Goal: Task Accomplishment & Management: Use online tool/utility

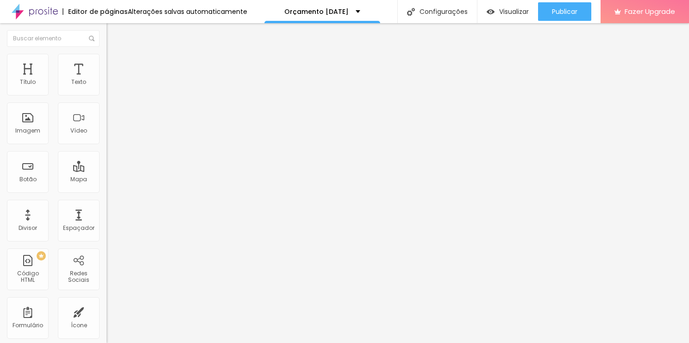
click at [106, 60] on li "Estilo" at bounding box center [159, 58] width 106 height 9
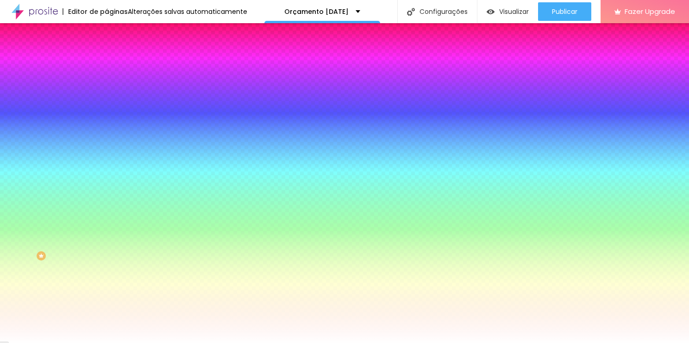
click at [113, 37] on img "button" at bounding box center [116, 33] width 7 height 7
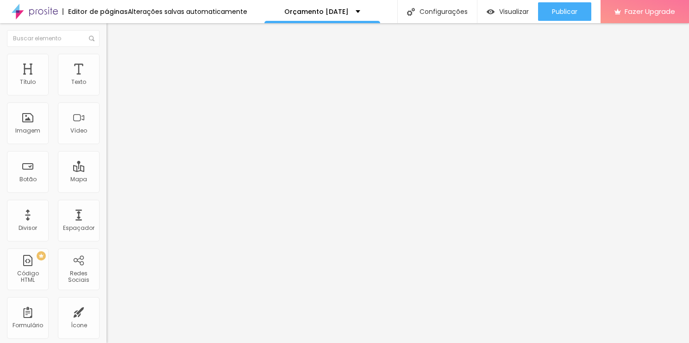
click at [115, 64] on span "Estilo" at bounding box center [122, 60] width 14 height 8
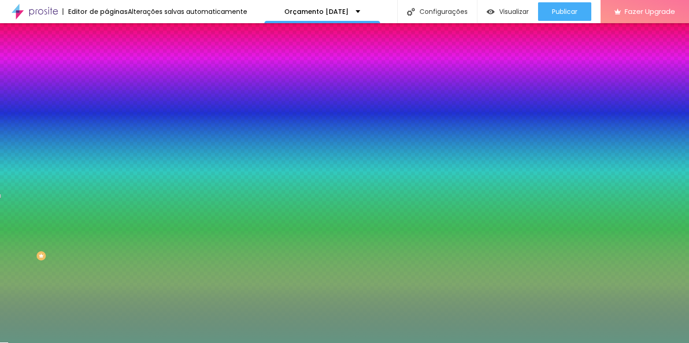
click at [106, 90] on input "#649582" at bounding box center [161, 92] width 111 height 9
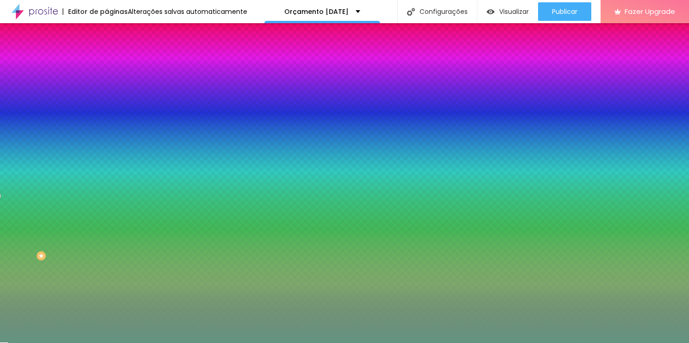
click at [106, 90] on input "#649582" at bounding box center [161, 92] width 111 height 9
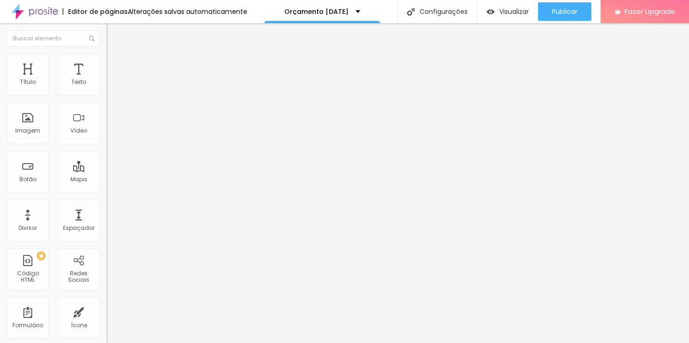
click at [106, 56] on img at bounding box center [110, 58] width 8 height 8
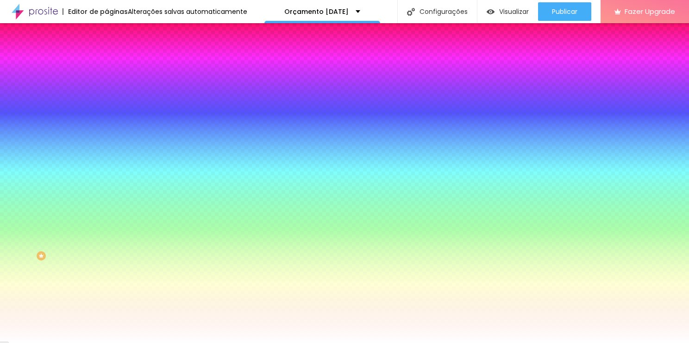
click at [106, 94] on input "#FFFFFF" at bounding box center [161, 92] width 111 height 9
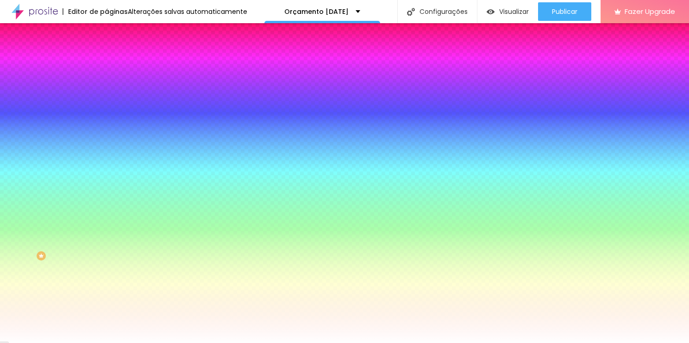
click at [106, 94] on input "#FFFFFF" at bounding box center [161, 92] width 111 height 9
paste input "649582"
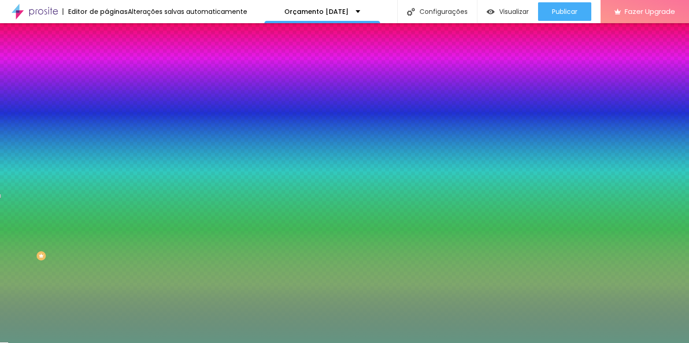
type input "#649582"
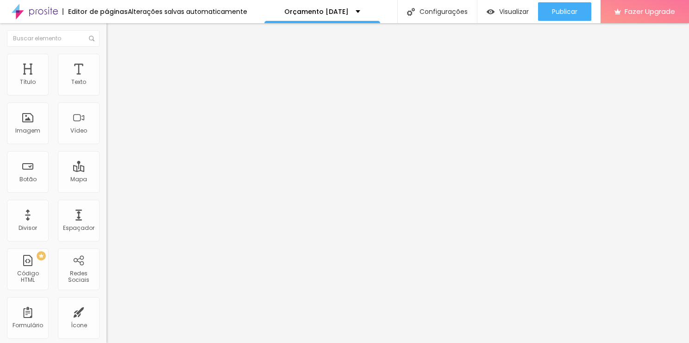
click at [115, 64] on span "Avançado" at bounding box center [130, 60] width 31 height 8
type input "16"
type input "21"
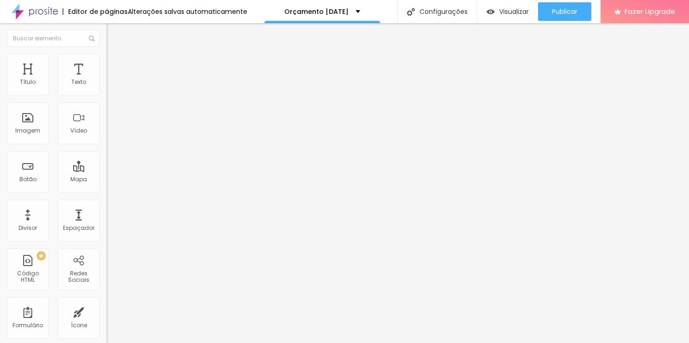
type input "22"
type input "23"
type input "24"
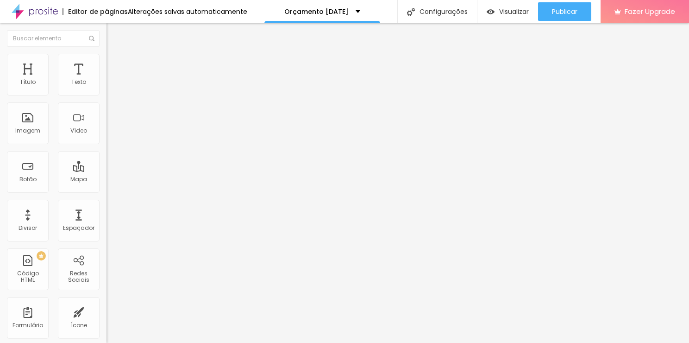
type input "24"
type input "27"
type input "28"
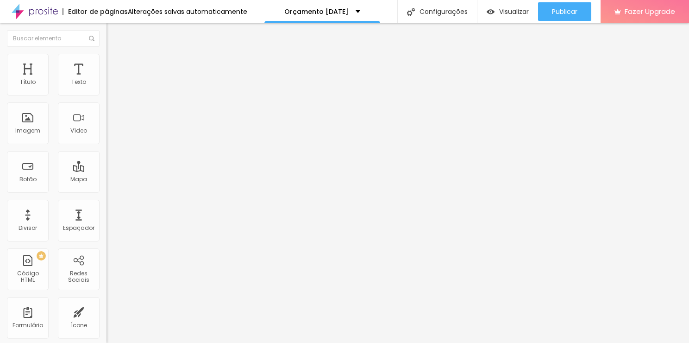
type input "30"
type input "31"
type input "32"
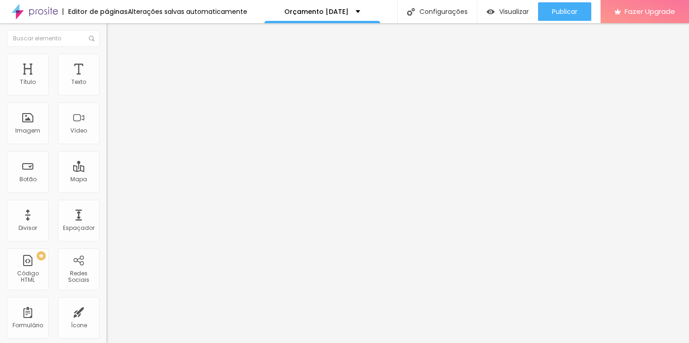
type input "32"
type input "35"
type input "46"
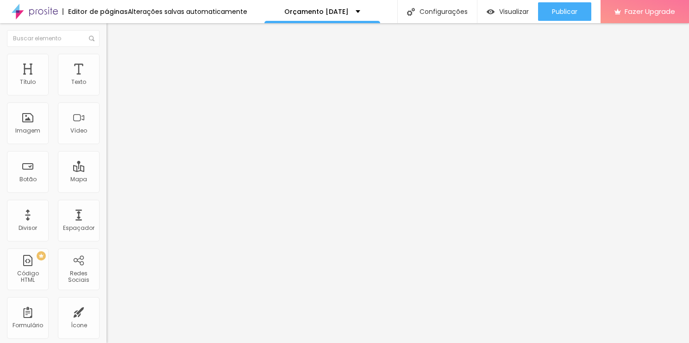
type input "49"
type input "50"
type input "52"
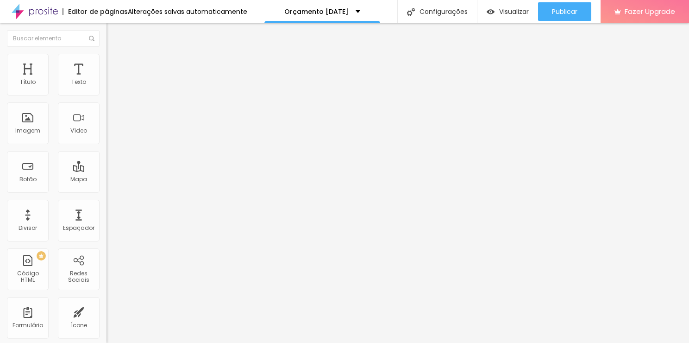
type input "52"
type input "53"
type input "55"
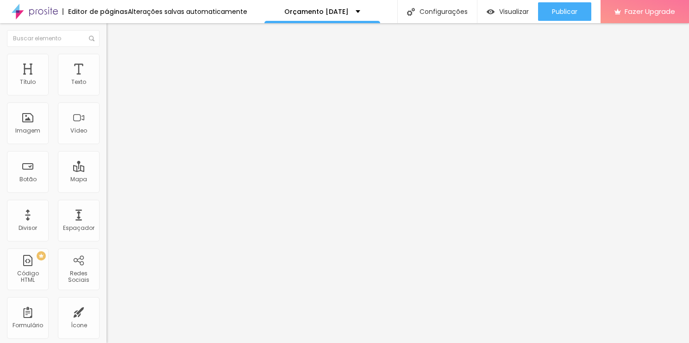
type input "50"
type input "36"
type input "21"
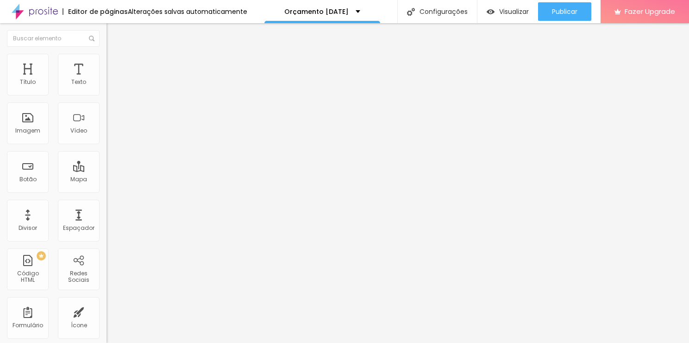
type input "21"
type input "17"
type input "14"
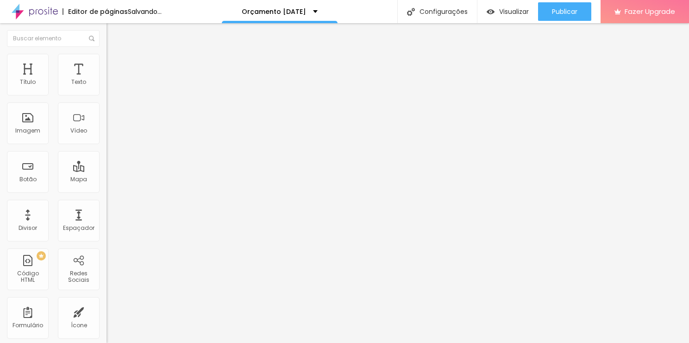
type input "10"
type input "9"
type input "7"
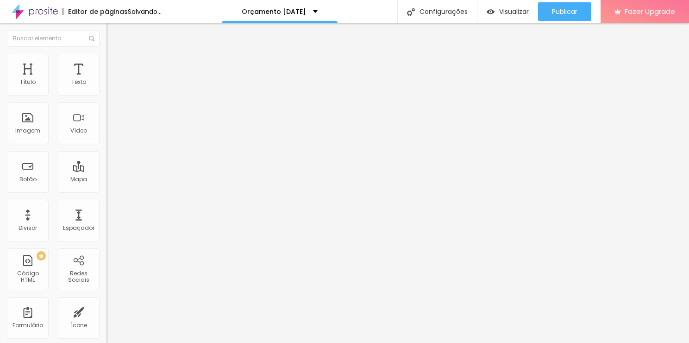
type input "7"
type input "6"
type input "5"
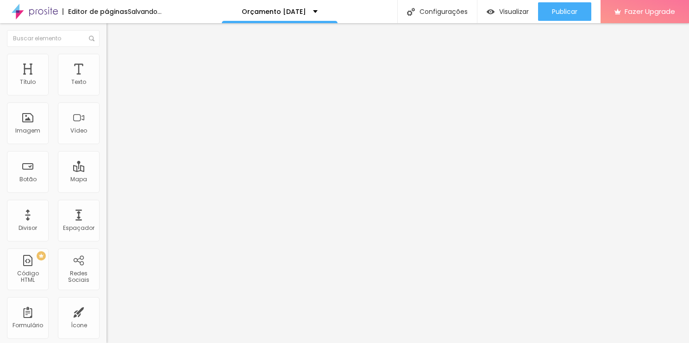
type input "4"
type input "2"
type input "0"
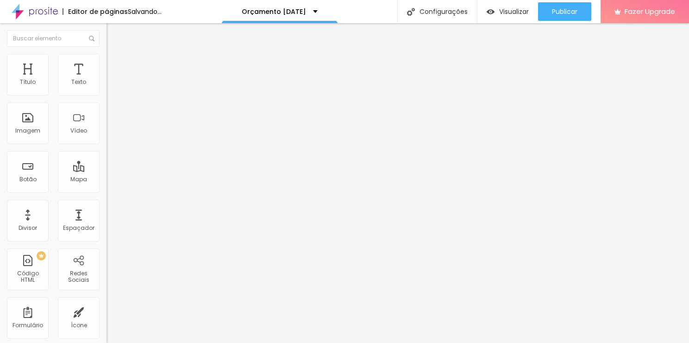
type input "0"
drag, startPoint x: 25, startPoint y: 89, endPoint x: 17, endPoint y: 86, distance: 8.9
type input "0"
click at [106, 170] on input "range" at bounding box center [136, 173] width 60 height 7
click at [106, 53] on img at bounding box center [110, 48] width 8 height 8
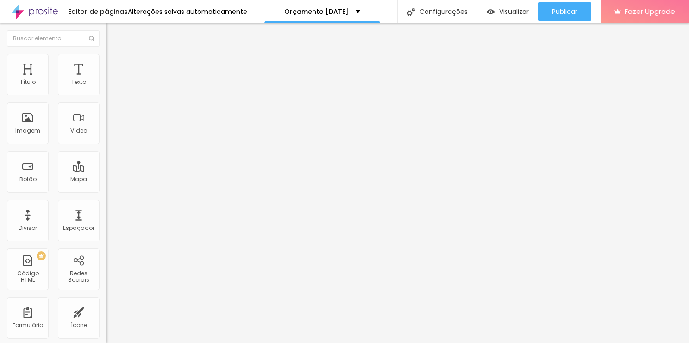
click at [106, 89] on button "button" at bounding box center [112, 84] width 13 height 10
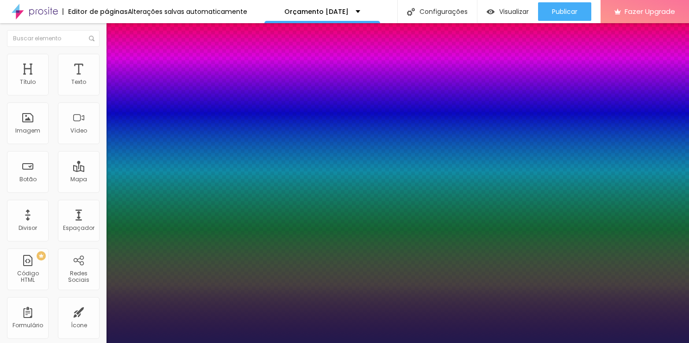
type input "1"
type input "21"
type input "1"
type input "24"
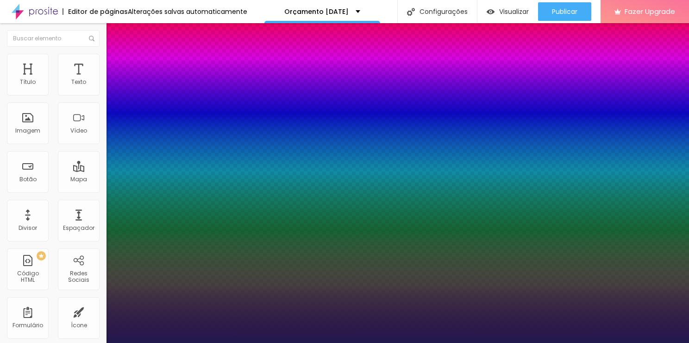
type input "24"
type input "1"
type input "25"
type input "1"
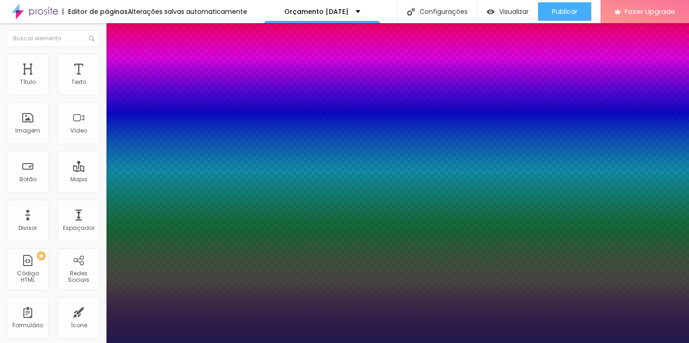
type input "26"
type input "1"
type input "37"
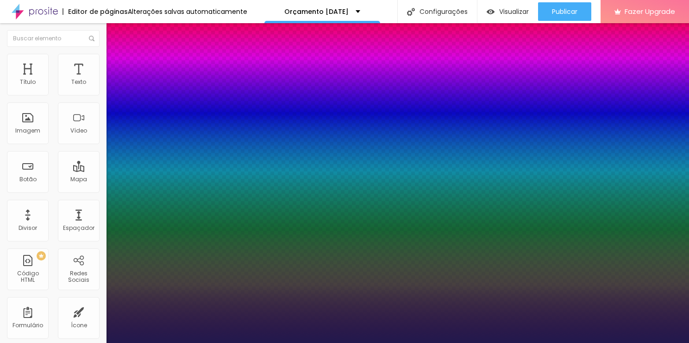
type input "1"
type input "38"
type input "1"
type input "39"
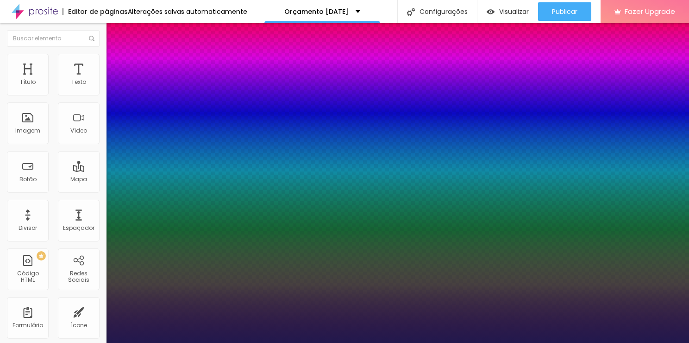
type input "39"
type input "1"
type input "40"
type input "1"
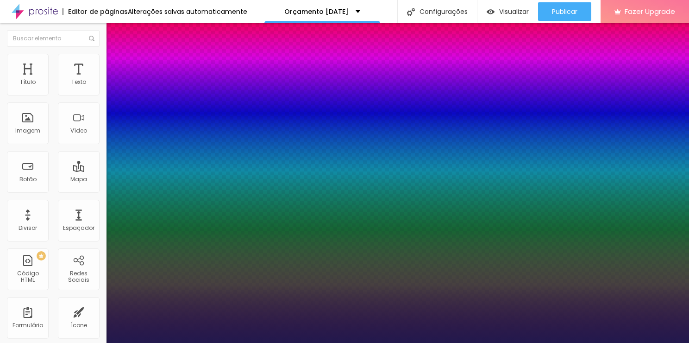
type input "39"
type input "1"
type input "37"
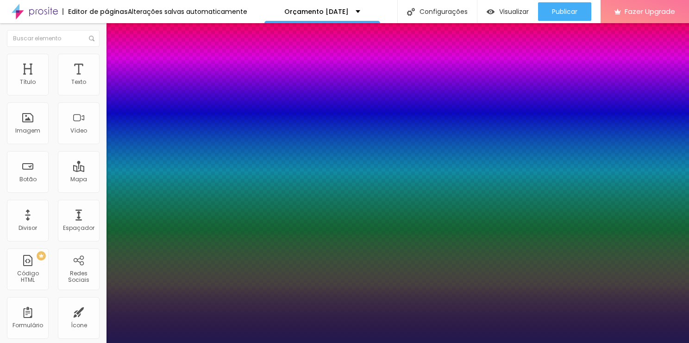
type input "1"
type input "36"
type input "1"
drag, startPoint x: 125, startPoint y: 155, endPoint x: 139, endPoint y: 151, distance: 14.5
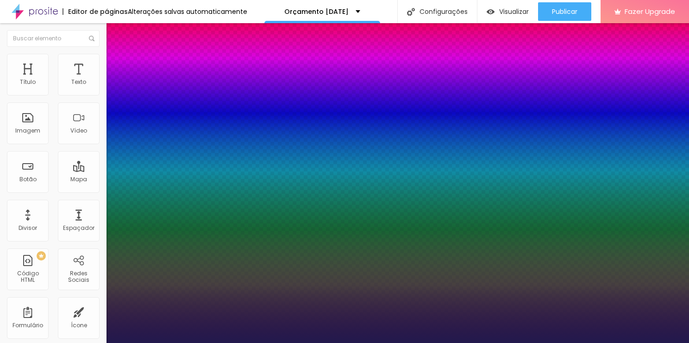
type input "36"
type input "1"
click at [609, 342] on div at bounding box center [344, 343] width 689 height 0
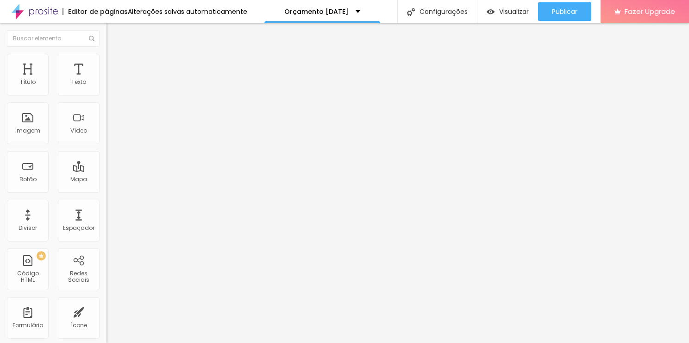
click at [106, 89] on button "button" at bounding box center [112, 84] width 13 height 10
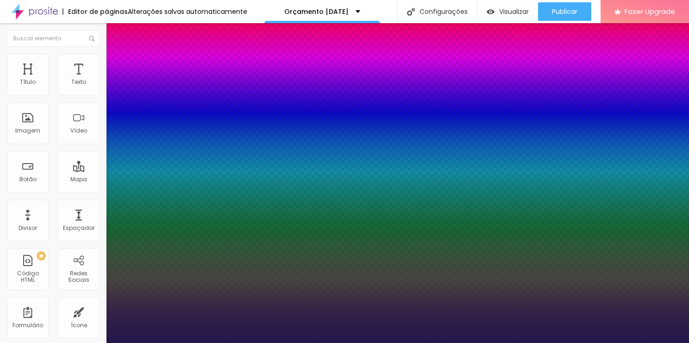
type input "1"
type input "38"
type input "1"
type input "37"
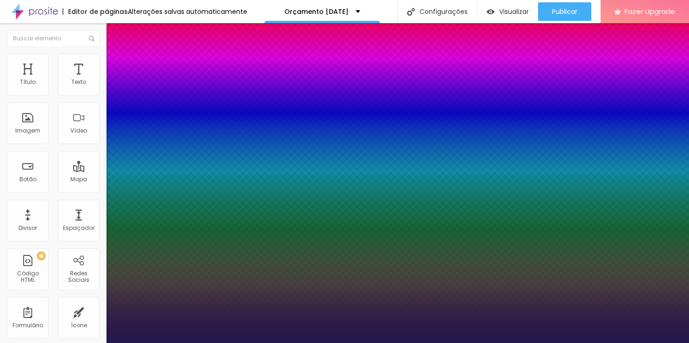
type input "37"
type input "1"
type input "35"
type input "1"
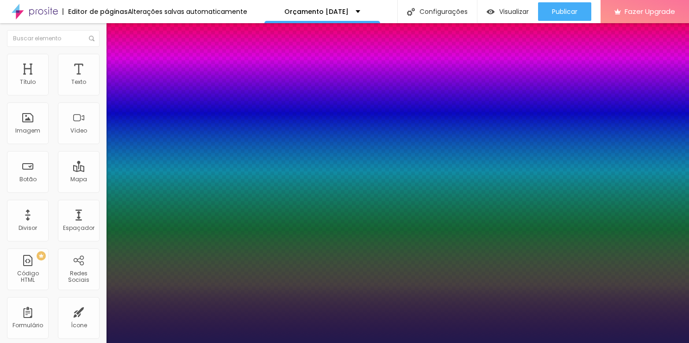
type input "34"
type input "1"
drag, startPoint x: 141, startPoint y: 155, endPoint x: 418, endPoint y: 226, distance: 285.9
type input "61"
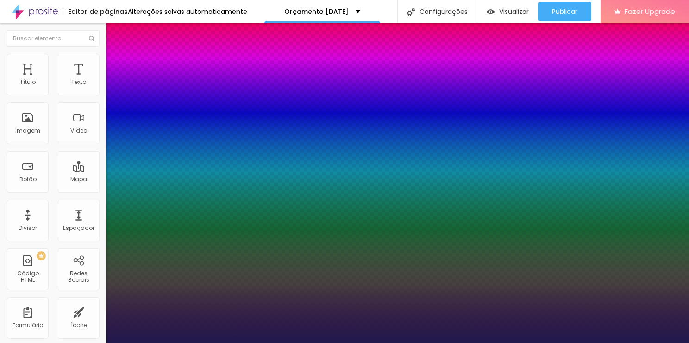
type input "61"
type input "1"
click at [419, 342] on div at bounding box center [344, 343] width 689 height 0
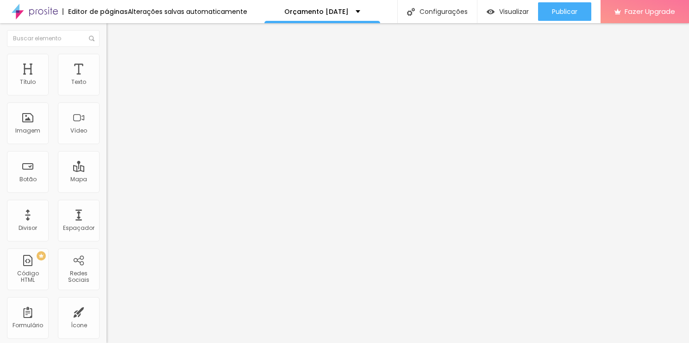
click at [110, 86] on icon "button" at bounding box center [113, 84] width 6 height 6
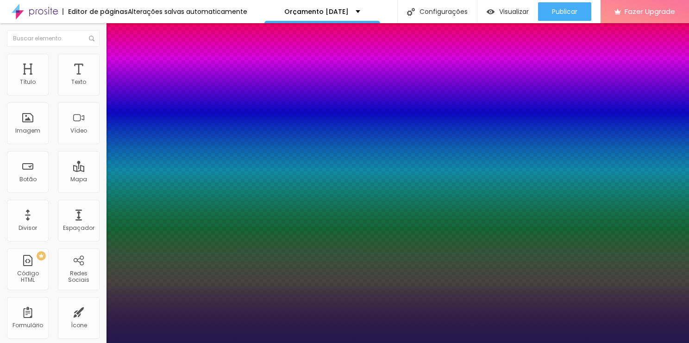
type input "1"
type input "59"
type input "1"
type input "58"
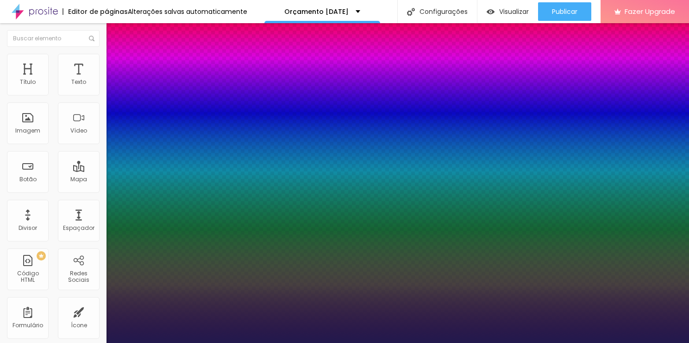
type input "58"
type input "1"
type input "57"
type input "1"
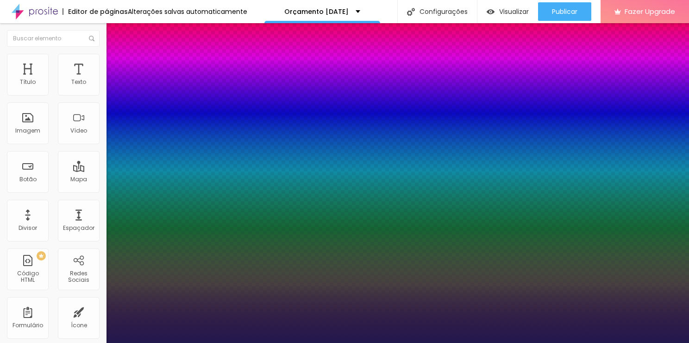
type input "56"
type input "1"
type input "53"
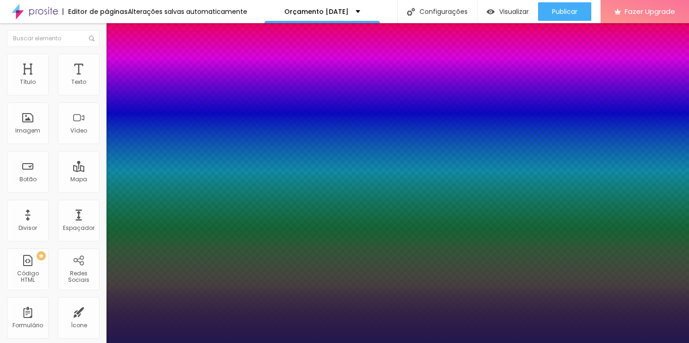
type input "1"
type input "52"
type input "1"
type input "51"
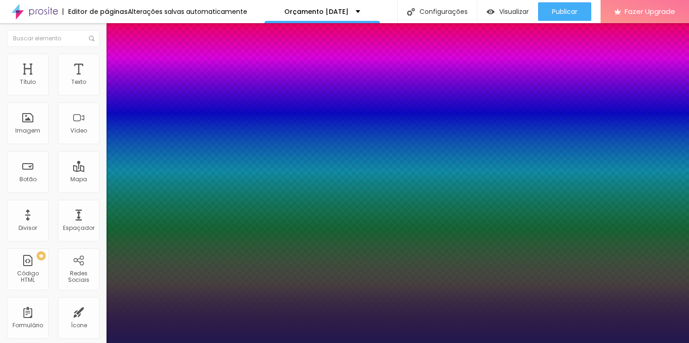
type input "51"
type input "1"
type input "50"
type input "1"
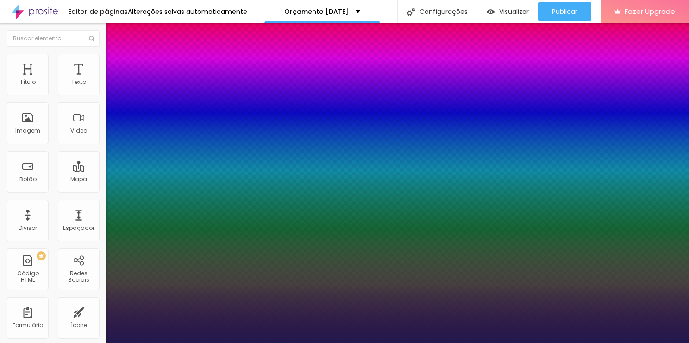
type input "49"
type input "1"
type input "48"
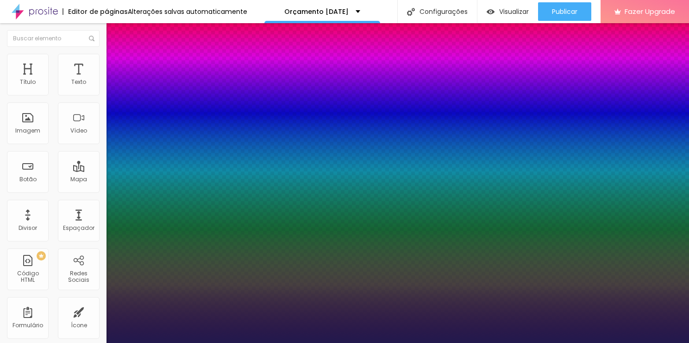
type input "1"
type input "47"
type input "1"
type input "46"
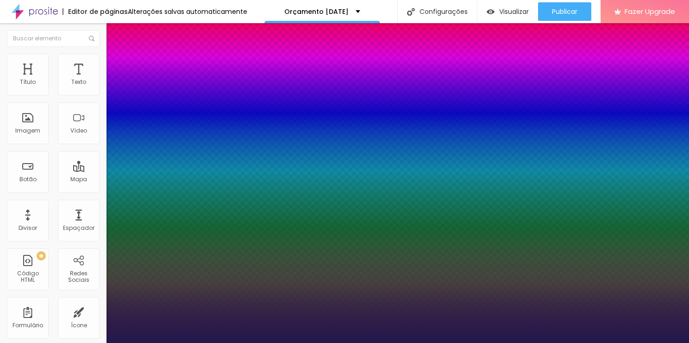
type input "46"
type input "1"
type input "45"
type input "1"
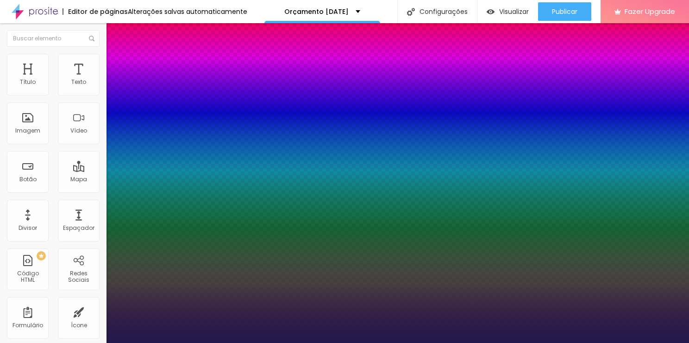
type input "44"
type input "1"
type input "43"
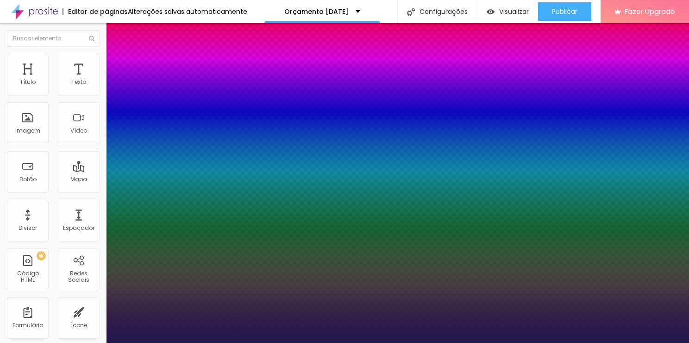
type input "1"
type input "42"
type input "1"
type input "40"
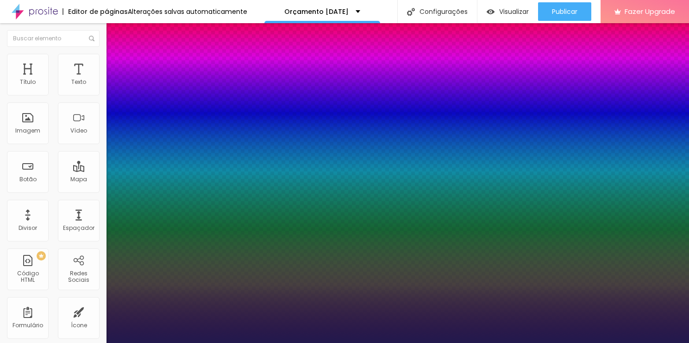
type input "40"
type input "1"
type input "39"
type input "1"
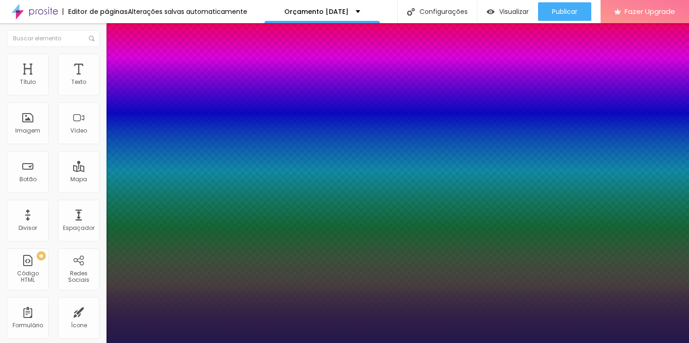
type input "38"
type input "1"
type input "37"
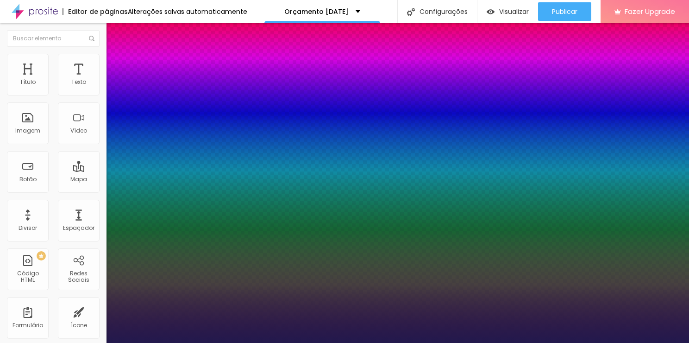
type input "1"
type input "36"
type input "1"
type input "35"
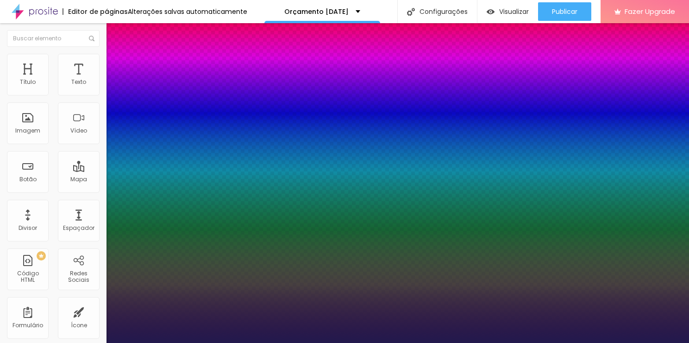
type input "35"
type input "1"
type input "34"
type input "1"
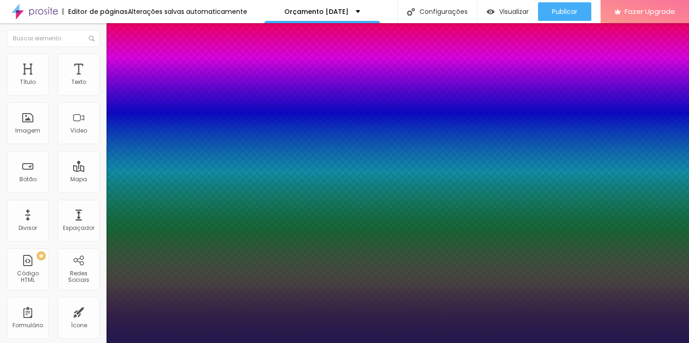
type input "32"
type input "1"
type input "31"
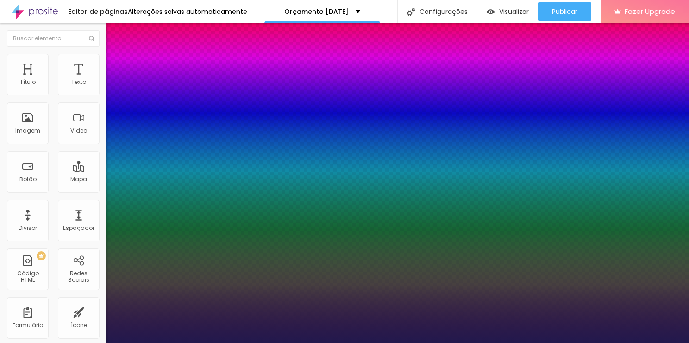
type input "1"
type input "30"
type input "1"
type input "29"
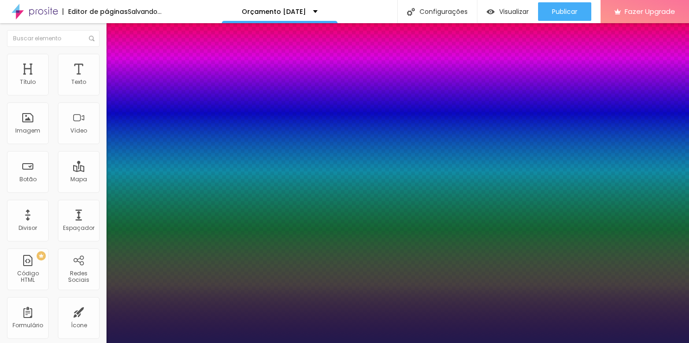
type input "29"
type input "1"
type input "28"
type input "1"
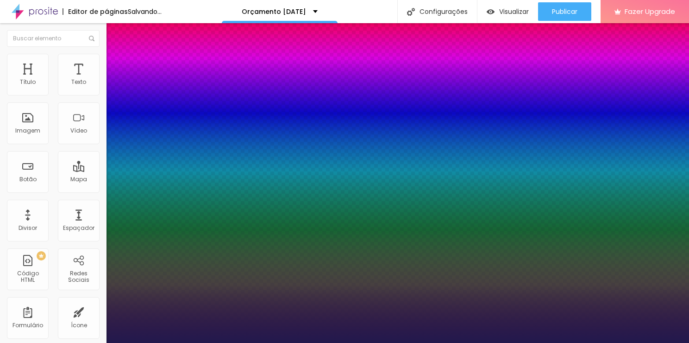
type input "27"
drag, startPoint x: 156, startPoint y: 158, endPoint x: 131, endPoint y: 159, distance: 24.1
click at [536, 342] on div at bounding box center [344, 343] width 689 height 0
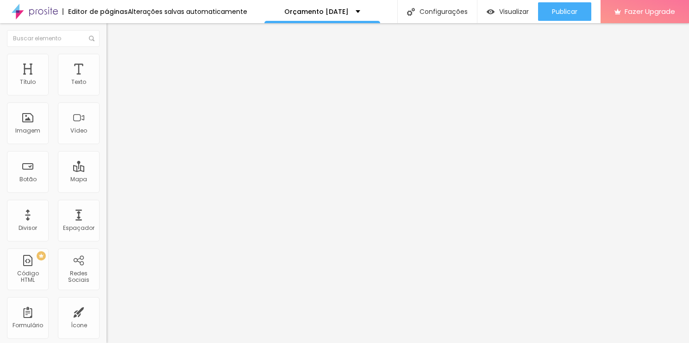
click at [110, 86] on icon "button" at bounding box center [113, 84] width 6 height 6
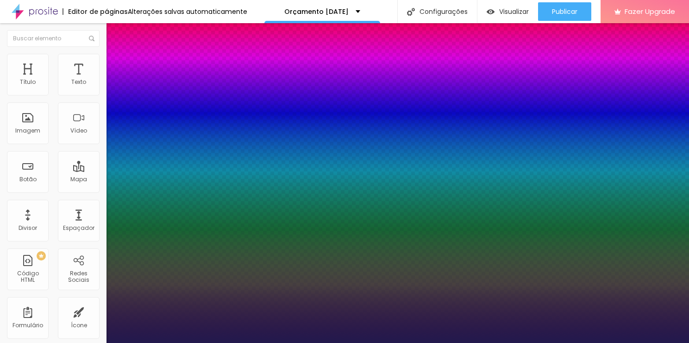
click at [506, 342] on div at bounding box center [344, 343] width 689 height 0
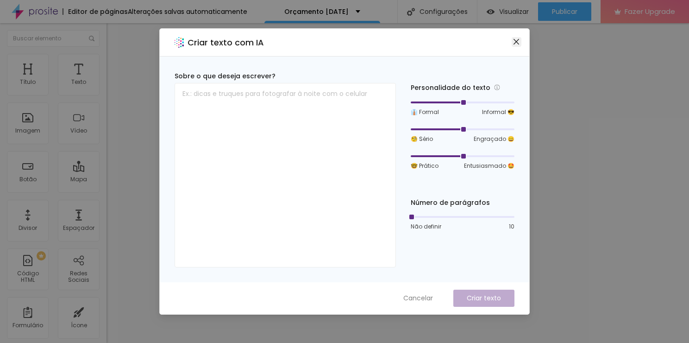
click at [519, 43] on icon "close" at bounding box center [515, 41] width 7 height 7
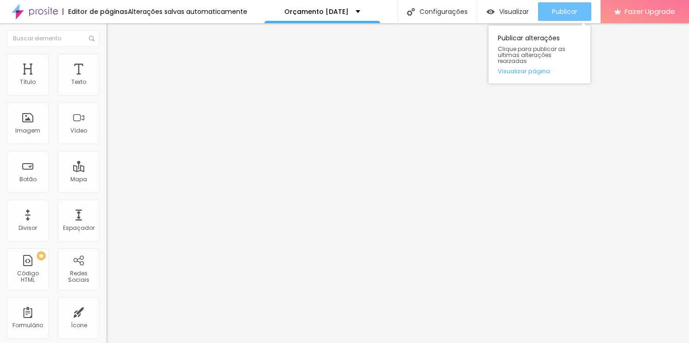
click at [563, 13] on span "Publicar" at bounding box center [564, 11] width 25 height 7
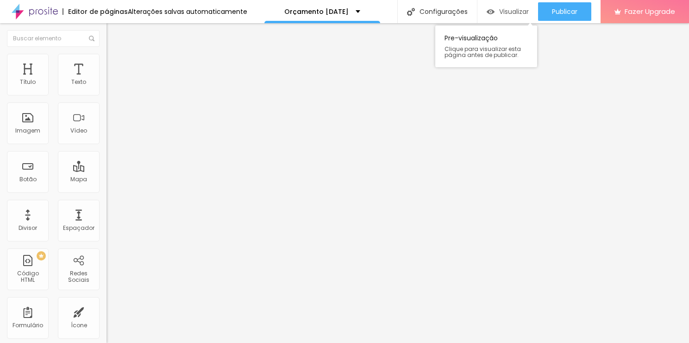
click at [502, 13] on span "Visualizar" at bounding box center [514, 11] width 30 height 7
click at [106, 57] on img at bounding box center [110, 58] width 8 height 8
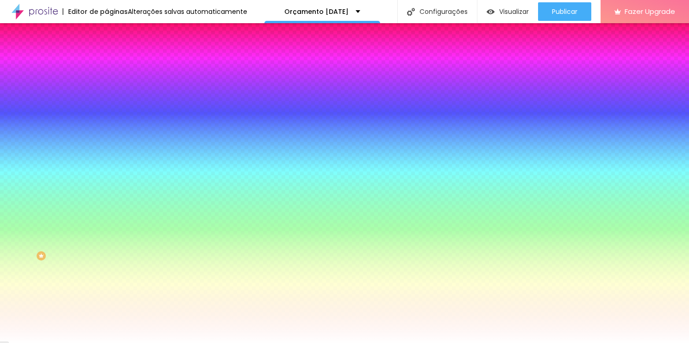
click at [106, 63] on li "Avançado" at bounding box center [159, 67] width 106 height 9
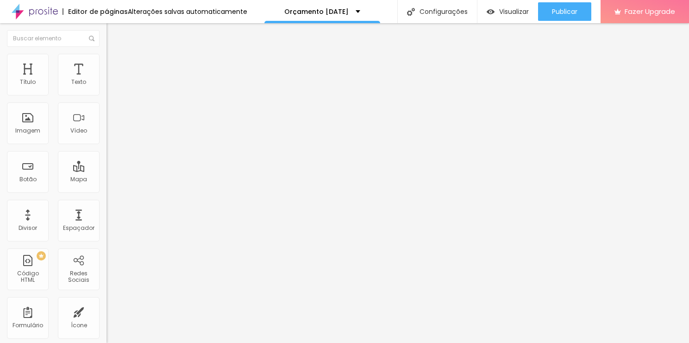
click at [106, 59] on img at bounding box center [110, 58] width 8 height 8
drag, startPoint x: 20, startPoint y: 92, endPoint x: 6, endPoint y: 91, distance: 14.4
click at [106, 170] on input "range" at bounding box center [136, 173] width 60 height 7
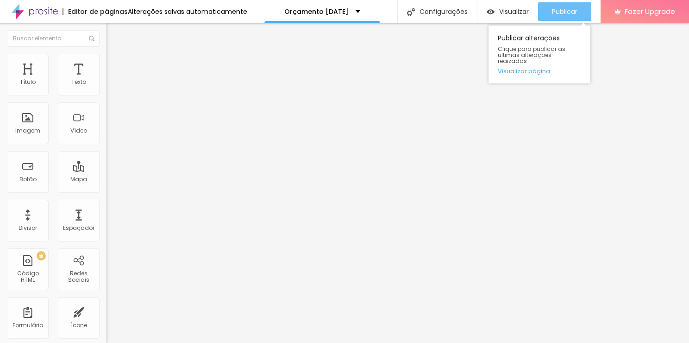
click at [573, 8] on span "Publicar" at bounding box center [564, 11] width 25 height 7
click at [569, 11] on span "Publicar" at bounding box center [564, 11] width 25 height 7
